Goal: Find contact information: Find contact information

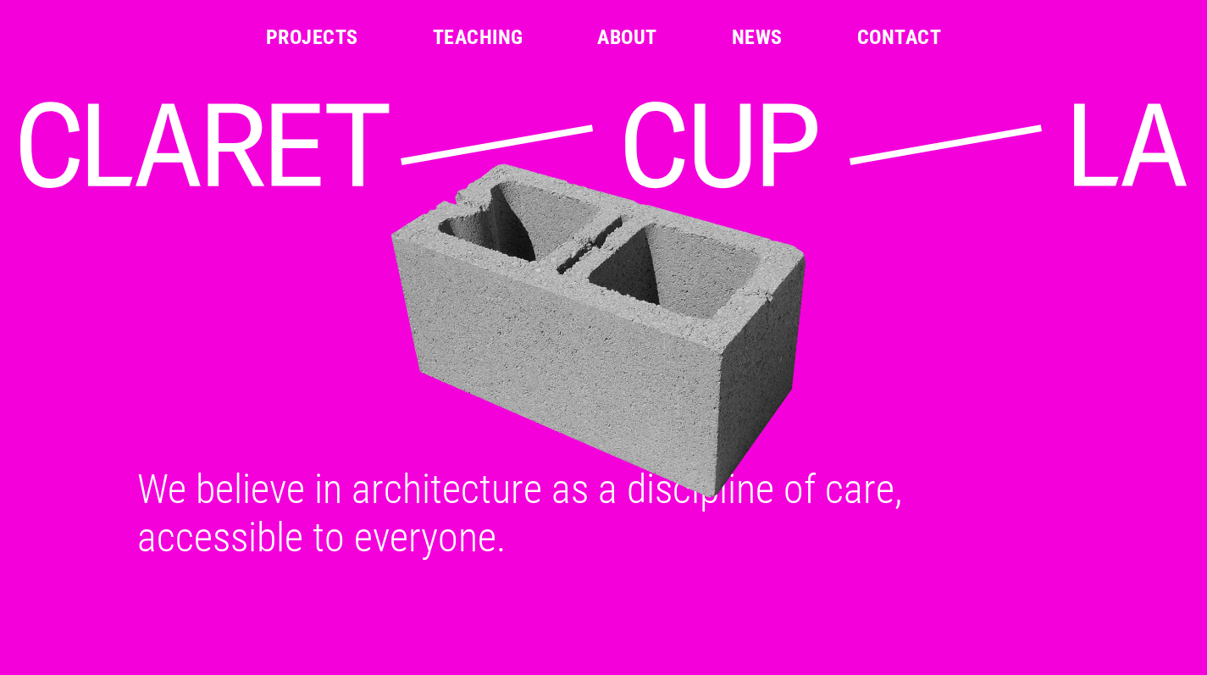
click at [915, 40] on link "Contact" at bounding box center [899, 37] width 84 height 20
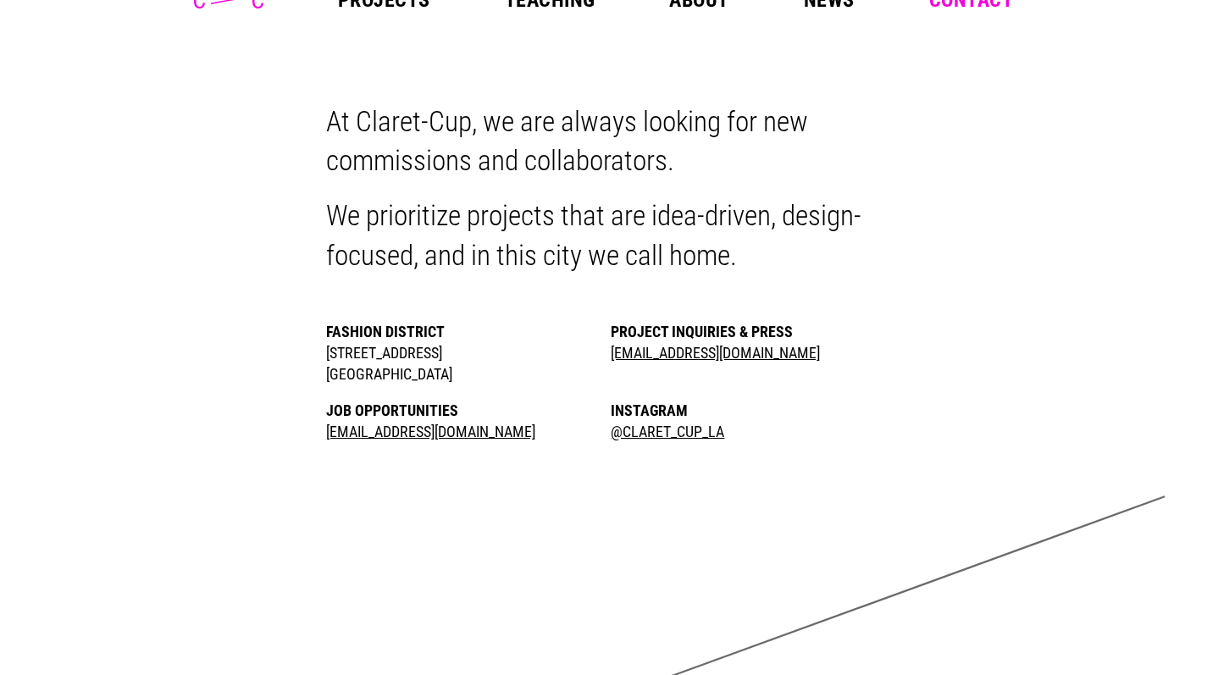
scroll to position [41, 0]
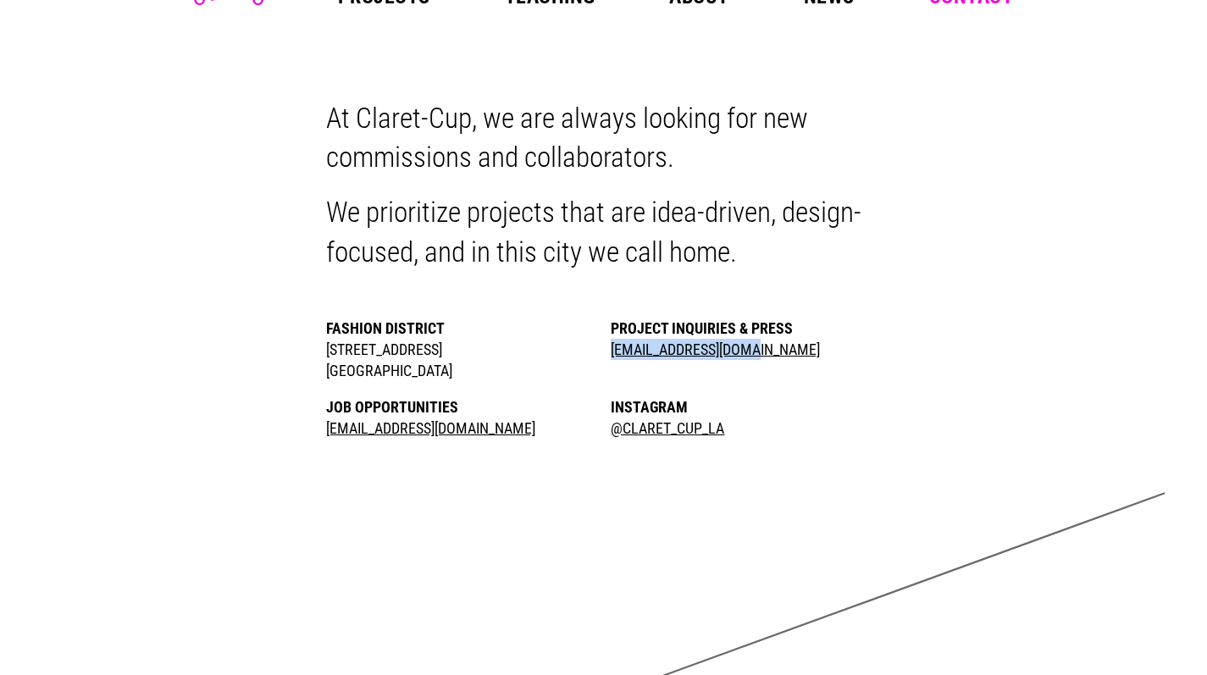
drag, startPoint x: 606, startPoint y: 346, endPoint x: 785, endPoint y: 351, distance: 178.8
click at [785, 351] on ul "Fashion District [STREET_ADDRESS] Project Inquiries & Press [EMAIL_ADDRESS][DOM…" at bounding box center [604, 378] width 556 height 121
